Goal: Find specific page/section: Find specific page/section

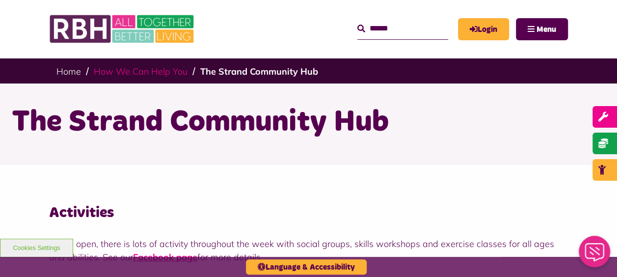
click at [130, 75] on link "How We Can Help You" at bounding box center [141, 71] width 94 height 11
